Goal: Entertainment & Leisure: Consume media (video, audio)

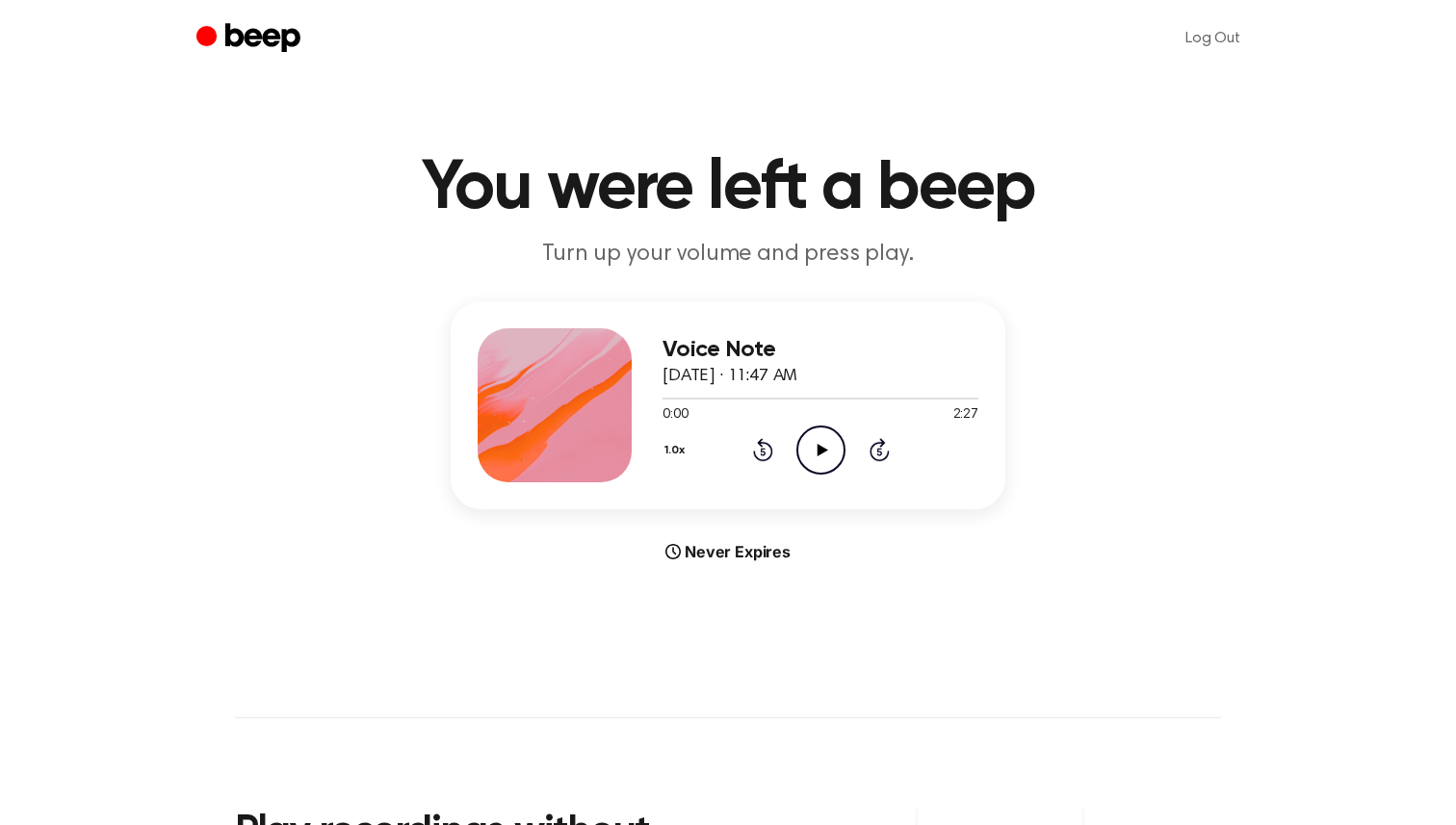
click at [1063, 111] on main "You were left a beep Turn up your volume and press play. Voice Note [DATE] · 11…" at bounding box center [728, 575] width 1456 height 1150
click at [817, 458] on icon "Play Audio" at bounding box center [821, 450] width 49 height 49
click at [816, 442] on icon "Play Audio" at bounding box center [821, 450] width 49 height 49
click at [817, 435] on icon "Play Audio" at bounding box center [821, 450] width 49 height 49
click at [813, 437] on icon "Play Audio" at bounding box center [821, 450] width 49 height 49
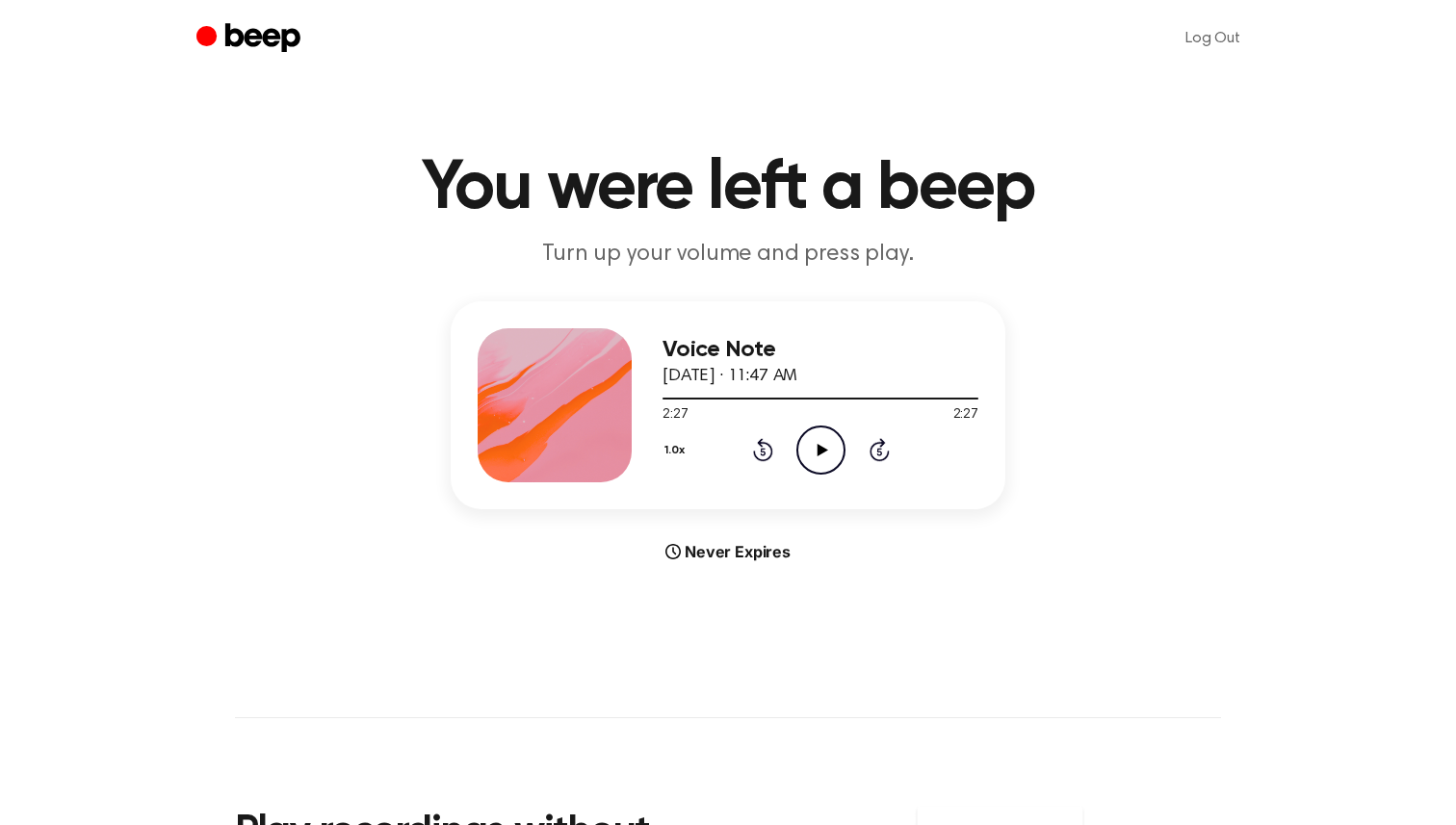
click at [820, 454] on icon "Play Audio" at bounding box center [821, 450] width 49 height 49
click at [819, 438] on icon "Pause Audio" at bounding box center [821, 450] width 49 height 49
click at [819, 438] on icon "Play Audio" at bounding box center [821, 450] width 49 height 49
drag, startPoint x: 684, startPoint y: 399, endPoint x: 567, endPoint y: 402, distance: 117.0
click at [569, 402] on div "Voice Note [DATE] · 11:47 AM 0:13 2:27 Your browser does not support the [objec…" at bounding box center [728, 404] width 555 height 207
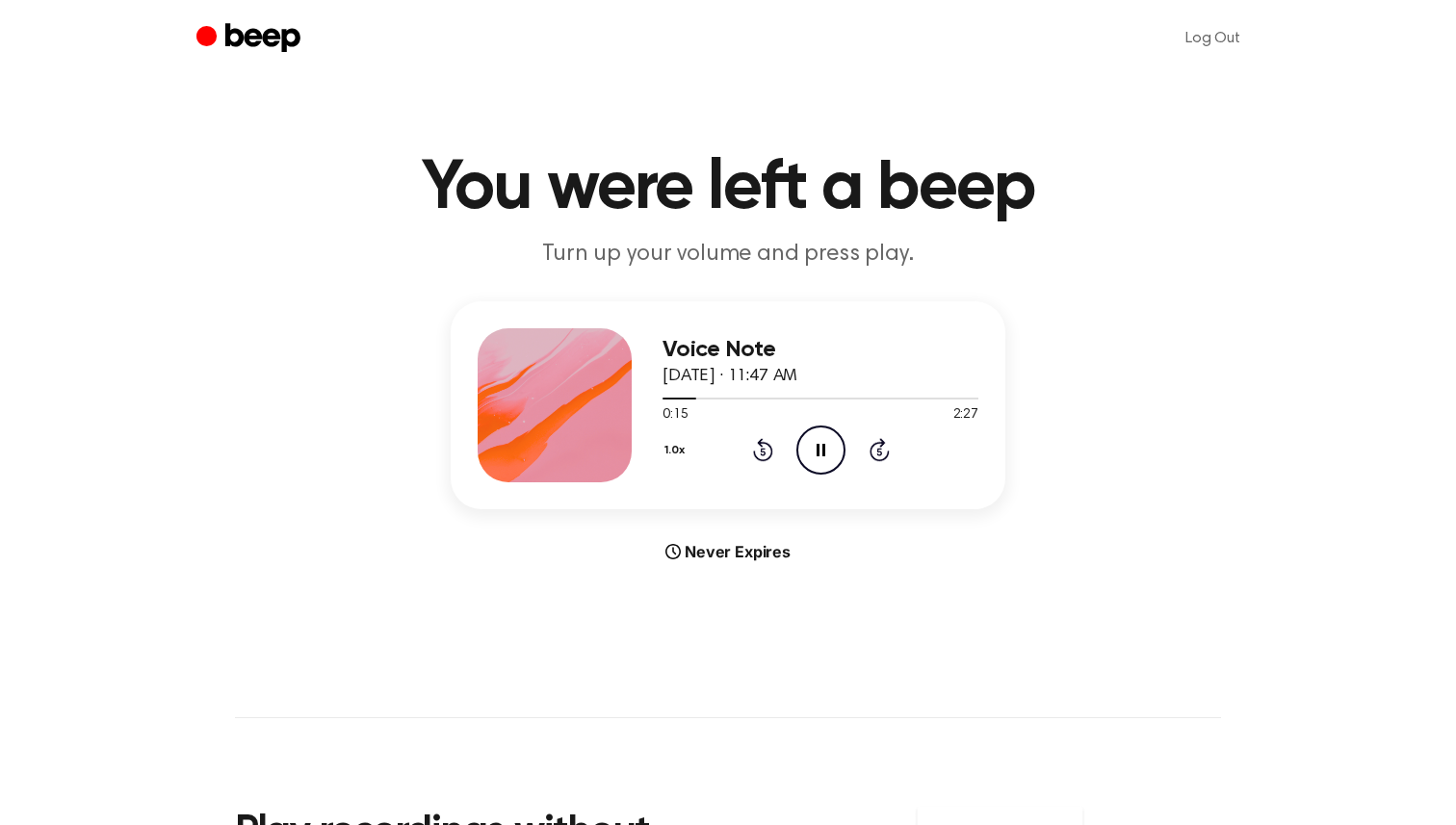
click at [806, 452] on icon "Pause Audio" at bounding box center [821, 450] width 49 height 49
drag, startPoint x: 674, startPoint y: 402, endPoint x: 631, endPoint y: 399, distance: 43.1
click at [631, 399] on div "Voice Note [DATE] · 11:47 AM 0:16 2:27 Your browser does not support the [objec…" at bounding box center [728, 404] width 555 height 207
click at [662, 394] on div "Voice Note [DATE] · 11:47 AM 0:16 2:27 Your browser does not support the [objec…" at bounding box center [728, 404] width 555 height 207
drag, startPoint x: 683, startPoint y: 396, endPoint x: 666, endPoint y: 396, distance: 17.0
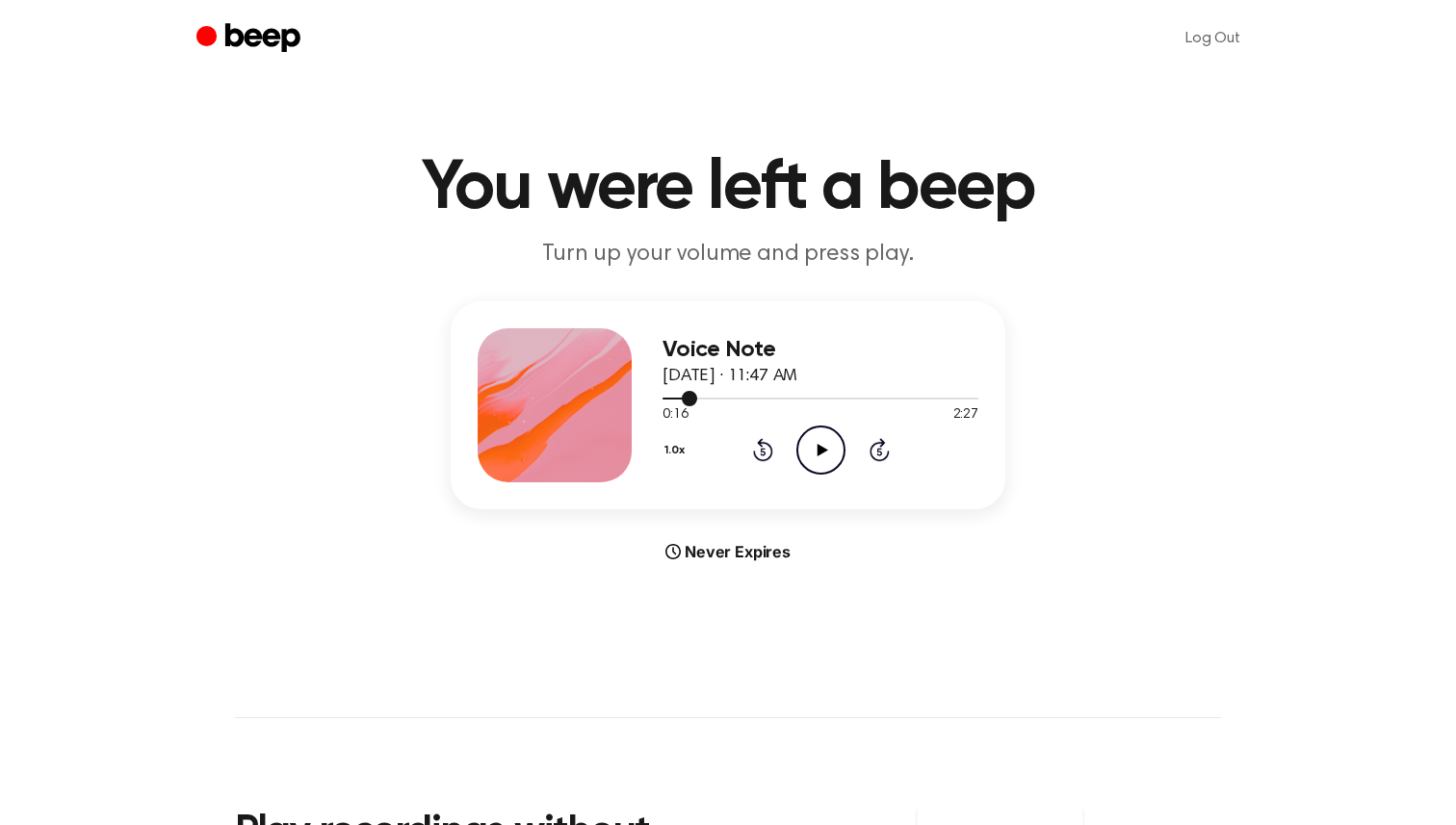
click at [666, 397] on div at bounding box center [680, 398] width 34 height 2
click at [666, 397] on div at bounding box center [820, 398] width 316 height 2
click at [820, 460] on icon "Play Audio" at bounding box center [821, 450] width 49 height 49
click at [761, 455] on icon "Rewind 5 seconds" at bounding box center [763, 449] width 22 height 25
click at [819, 438] on icon "Pause Audio" at bounding box center [821, 450] width 49 height 49
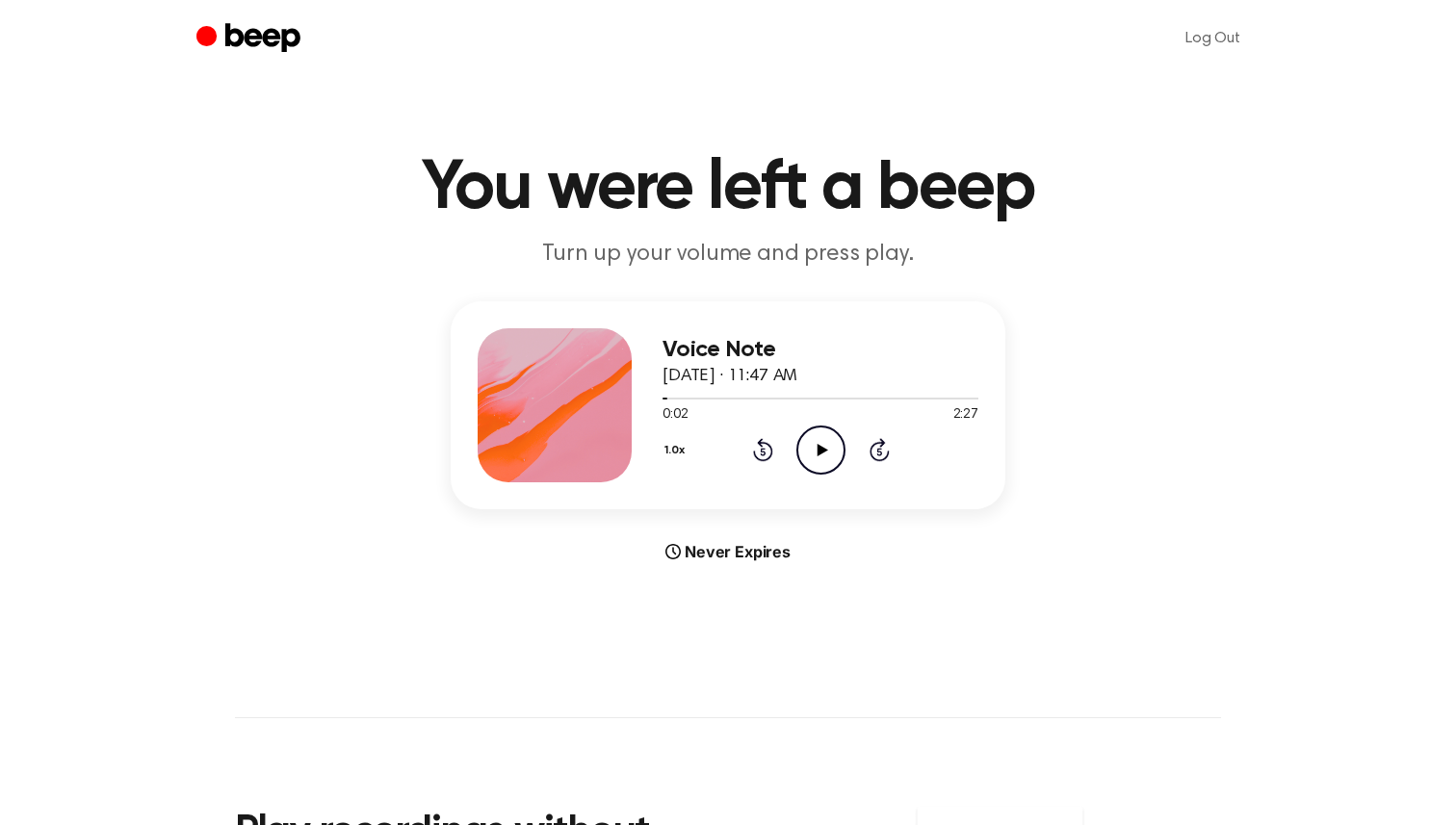
click at [774, 444] on div "1.0x Rewind 5 seconds Play Audio Skip 5 seconds" at bounding box center [820, 450] width 316 height 49
click at [767, 445] on icon at bounding box center [763, 448] width 21 height 23
click at [812, 447] on icon "Play Audio" at bounding box center [821, 450] width 49 height 49
click at [802, 455] on icon "Pause Audio" at bounding box center [821, 450] width 49 height 49
click at [802, 455] on icon "Play Audio" at bounding box center [821, 450] width 49 height 49
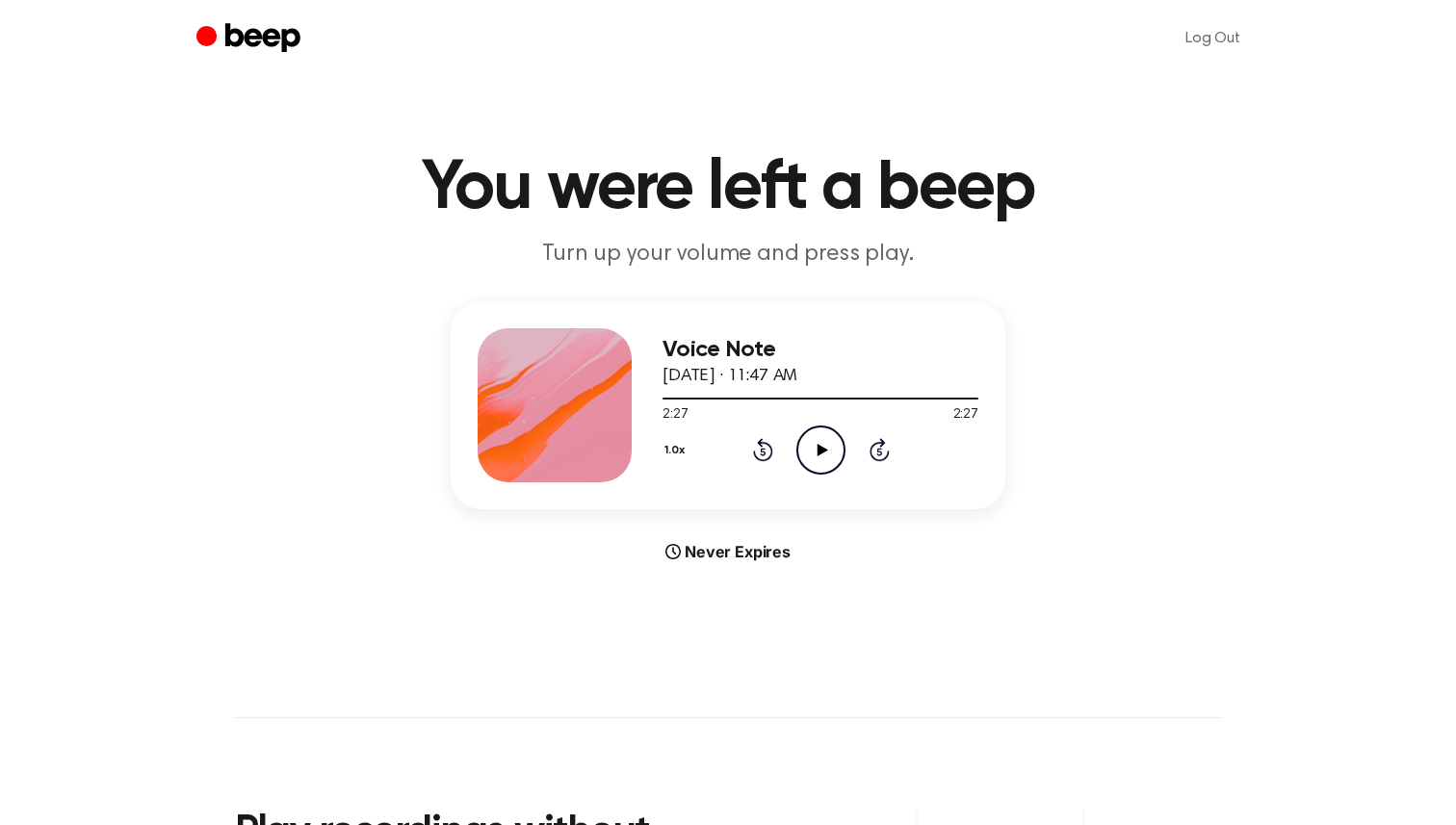
click at [828, 437] on icon "Play Audio" at bounding box center [821, 450] width 49 height 49
